Goal: Information Seeking & Learning: Learn about a topic

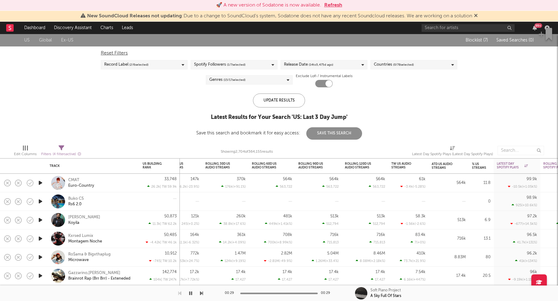
click at [62, 147] on icon at bounding box center [62, 148] width 6 height 6
select select "max"
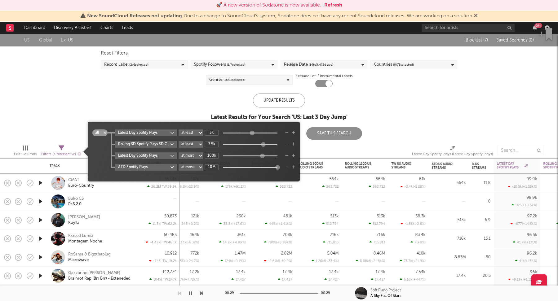
click at [157, 82] on div "Reset Filters Record Label ( 2 / 6 selected) Spotify Followers ( 1 / 7 selected…" at bounding box center [279, 66] width 363 height 41
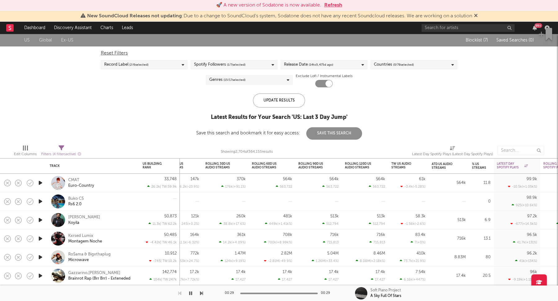
click at [328, 6] on button "Refresh" at bounding box center [333, 5] width 18 height 7
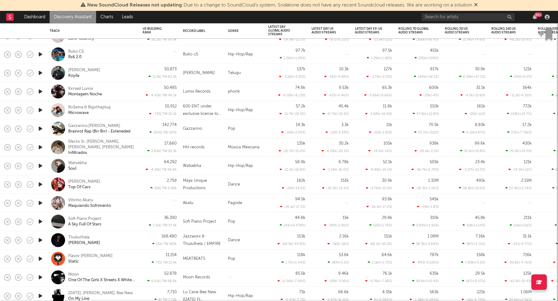
click at [42, 148] on icon "button" at bounding box center [40, 147] width 7 height 8
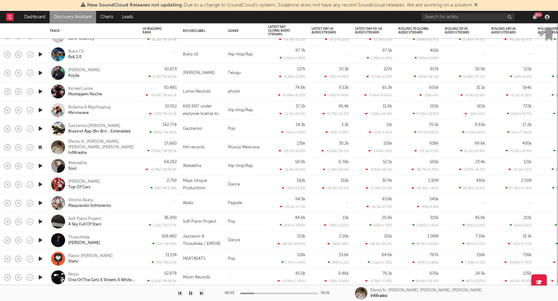
click at [203, 293] on div "00:03 00:21 Efecto Sr, Miguel Cornejo, Marcos Villalobos, Victor Valverde Infil…" at bounding box center [279, 293] width 558 height 15
click at [200, 292] on icon "button" at bounding box center [201, 293] width 3 height 5
click at [200, 293] on icon "button" at bounding box center [201, 293] width 3 height 5
click at [191, 294] on icon "button" at bounding box center [190, 293] width 3 height 5
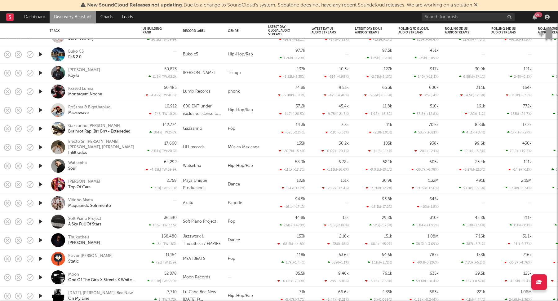
click at [478, 5] on icon at bounding box center [476, 4] width 4 height 5
